Goal: Transaction & Acquisition: Purchase product/service

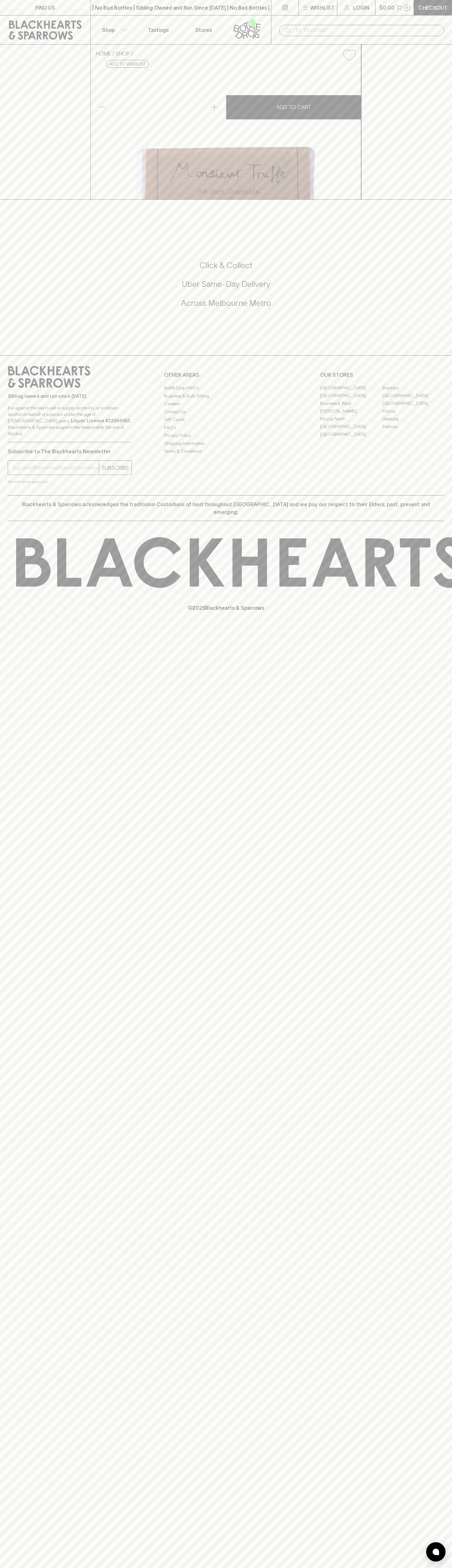
click at [406, 31] on input "text" at bounding box center [366, 30] width 144 height 10
click at [441, 309] on h5 "Across Melbourne Metro" at bounding box center [226, 303] width 436 height 11
click at [427, 1568] on html "FIND US | No Bad Bottles | Sibling Owned and Run Since 2006 | No Bad Bottles | …" at bounding box center [226, 784] width 452 height 1568
click at [26, 343] on div "Click & Collect Uber Same-Day Delivery Across Melbourne Metro" at bounding box center [226, 288] width 436 height 108
